Goal: Information Seeking & Learning: Compare options

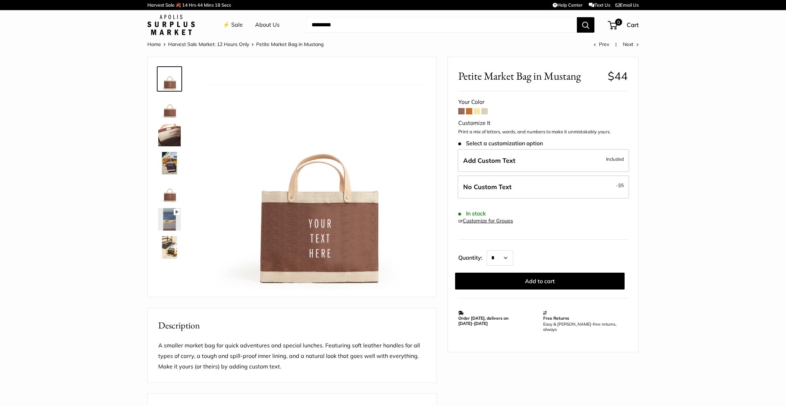
click at [170, 133] on img at bounding box center [169, 135] width 22 height 22
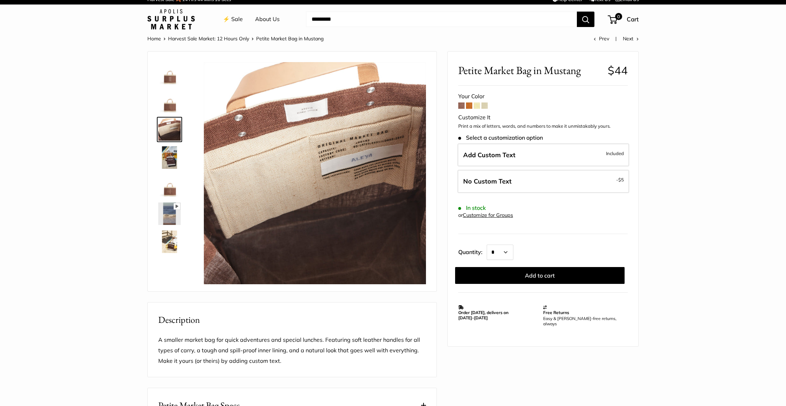
scroll to position [5, 0]
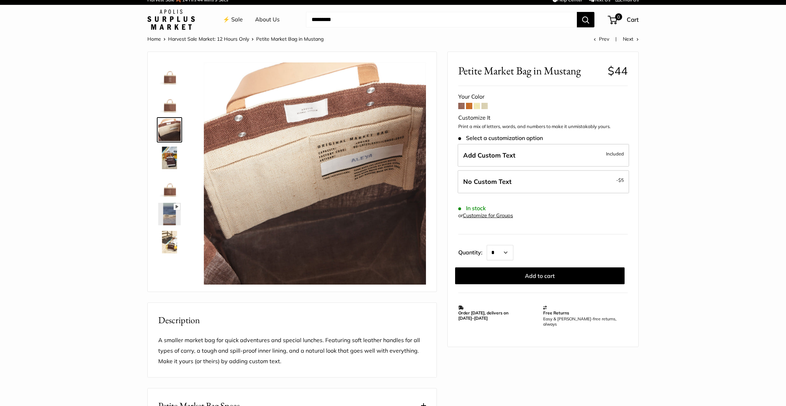
click at [170, 243] on img at bounding box center [169, 242] width 22 height 22
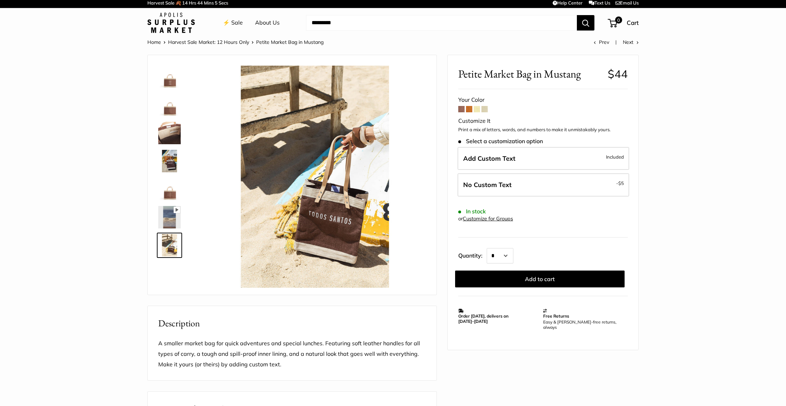
click at [165, 211] on img at bounding box center [169, 217] width 22 height 22
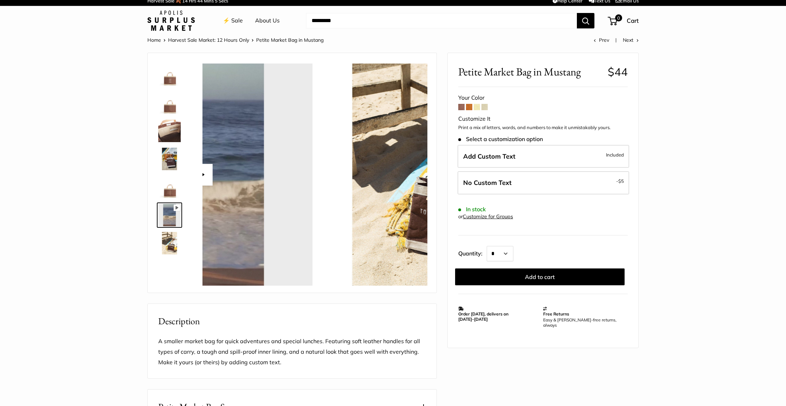
scroll to position [7, 0]
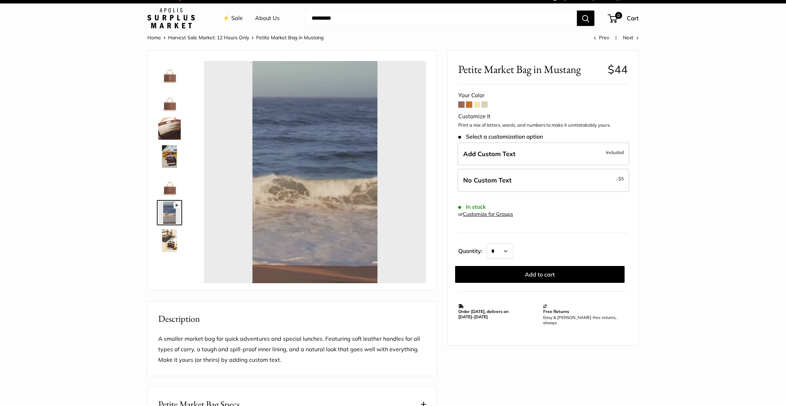
click at [166, 186] on img at bounding box center [169, 184] width 22 height 22
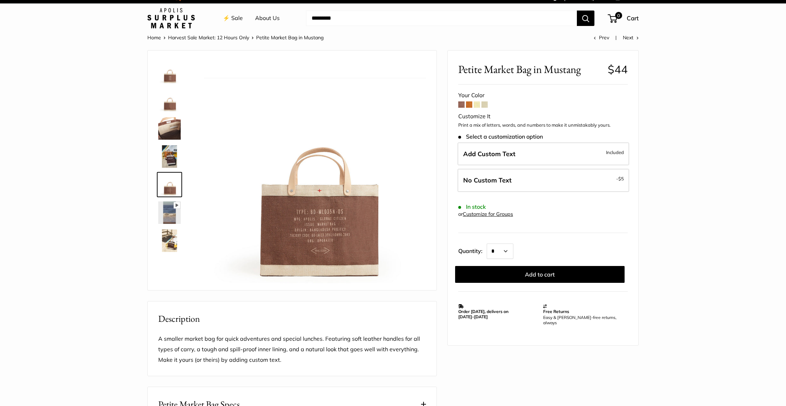
type input "*****"
click at [168, 152] on img at bounding box center [169, 156] width 22 height 22
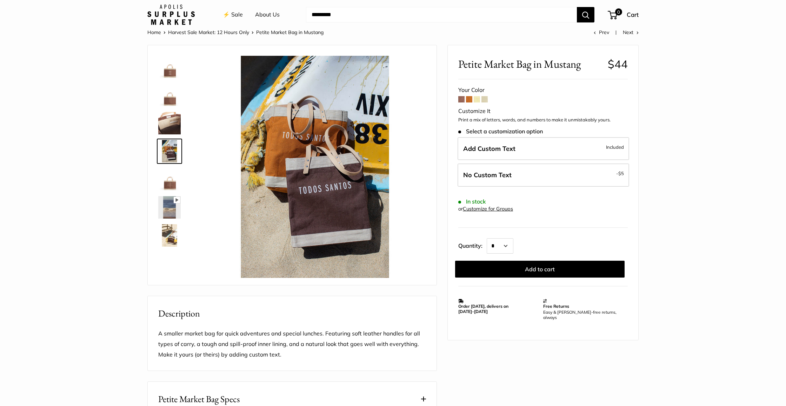
scroll to position [12, 0]
click at [170, 120] on img at bounding box center [169, 123] width 22 height 22
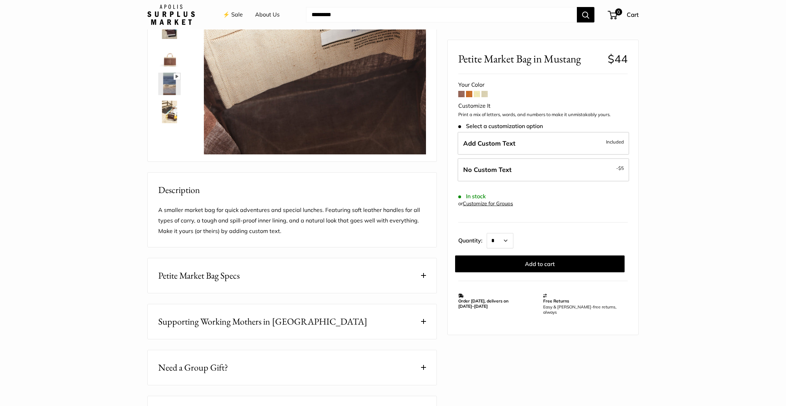
scroll to position [138, 0]
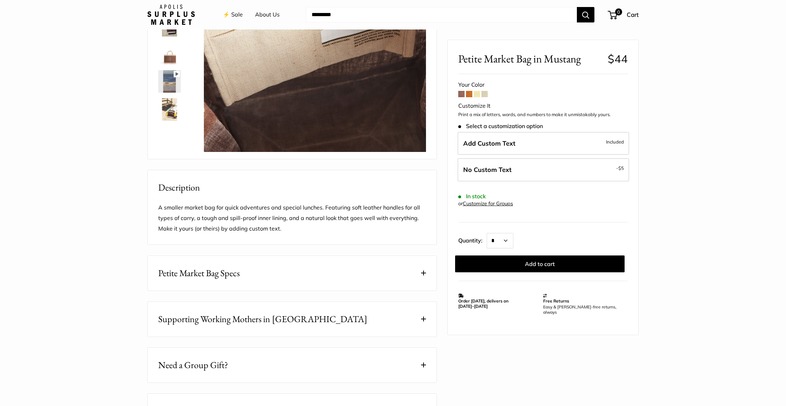
click at [201, 270] on span "Petite Market Bag Specs" at bounding box center [198, 273] width 81 height 14
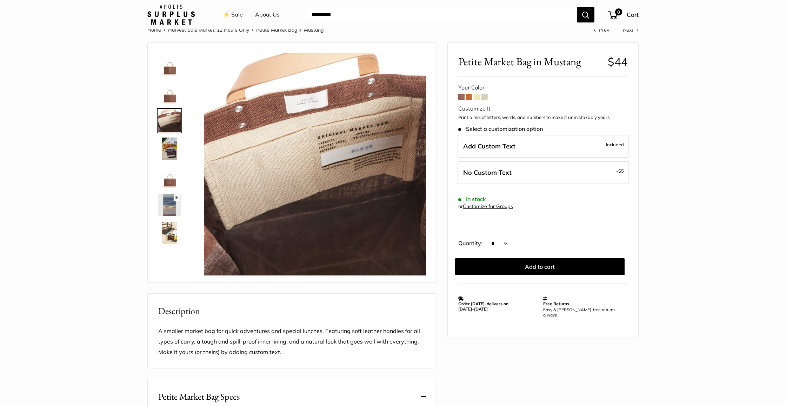
scroll to position [16, 0]
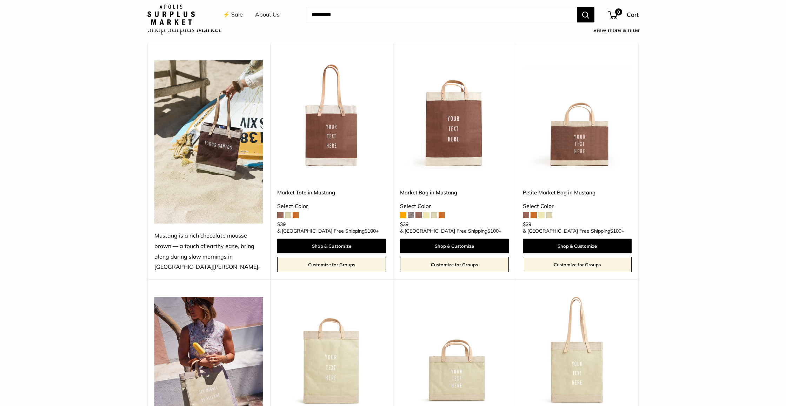
scroll to position [286, 0]
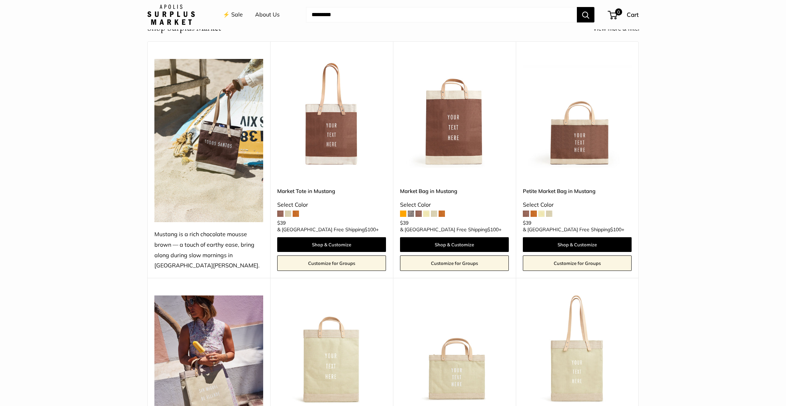
click at [0, 0] on img at bounding box center [0, 0] width 0 height 0
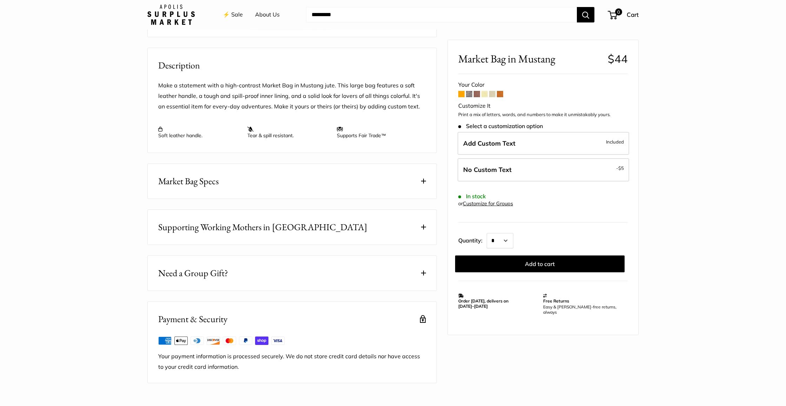
scroll to position [260, 0]
click at [192, 182] on span "Market Bag Specs" at bounding box center [188, 181] width 60 height 14
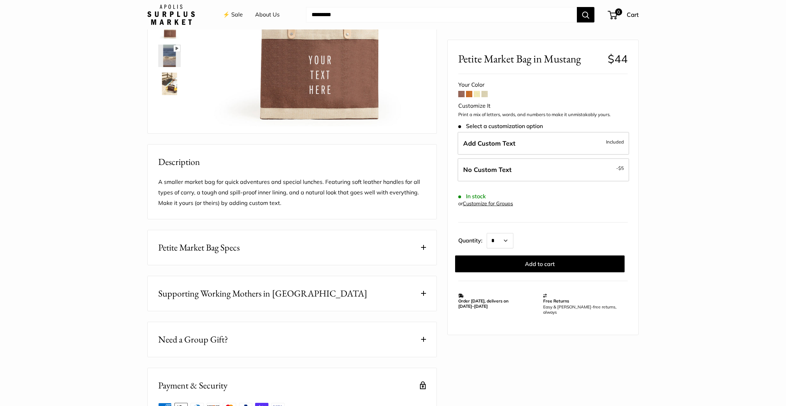
scroll to position [167, 0]
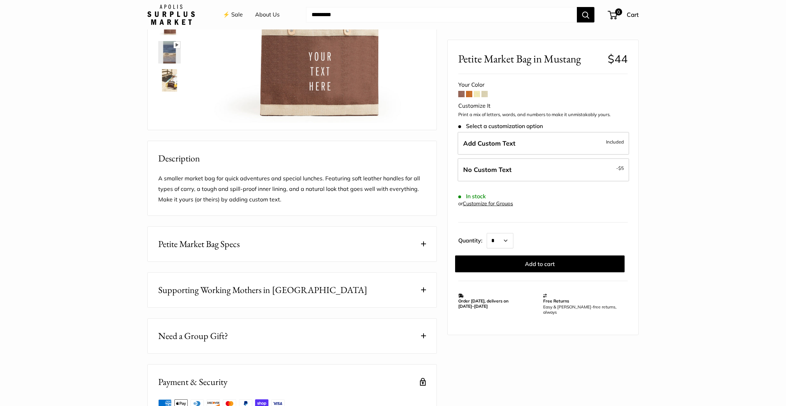
click at [210, 241] on span "Petite Market Bag Specs" at bounding box center [198, 244] width 81 height 14
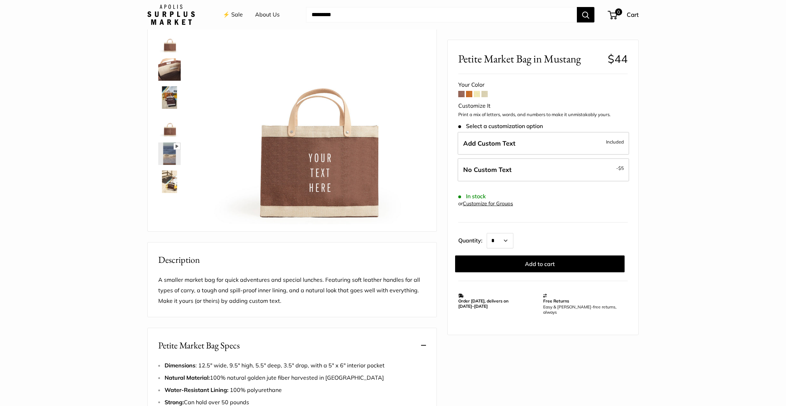
scroll to position [65, 0]
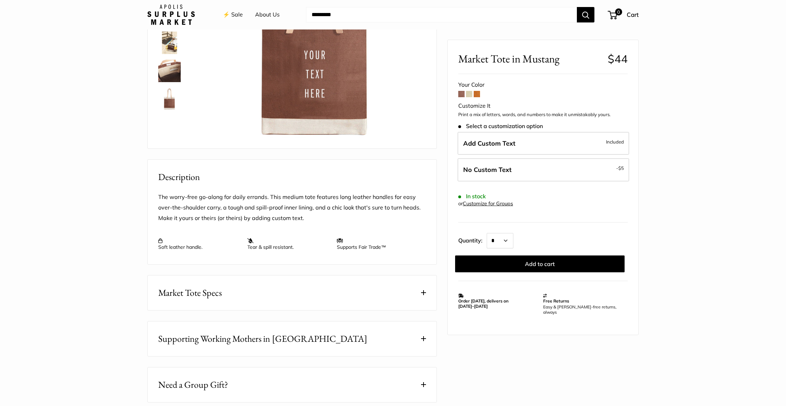
scroll to position [149, 0]
click at [168, 295] on span "Market Tote Specs" at bounding box center [190, 293] width 64 height 14
